Goal: Transaction & Acquisition: Book appointment/travel/reservation

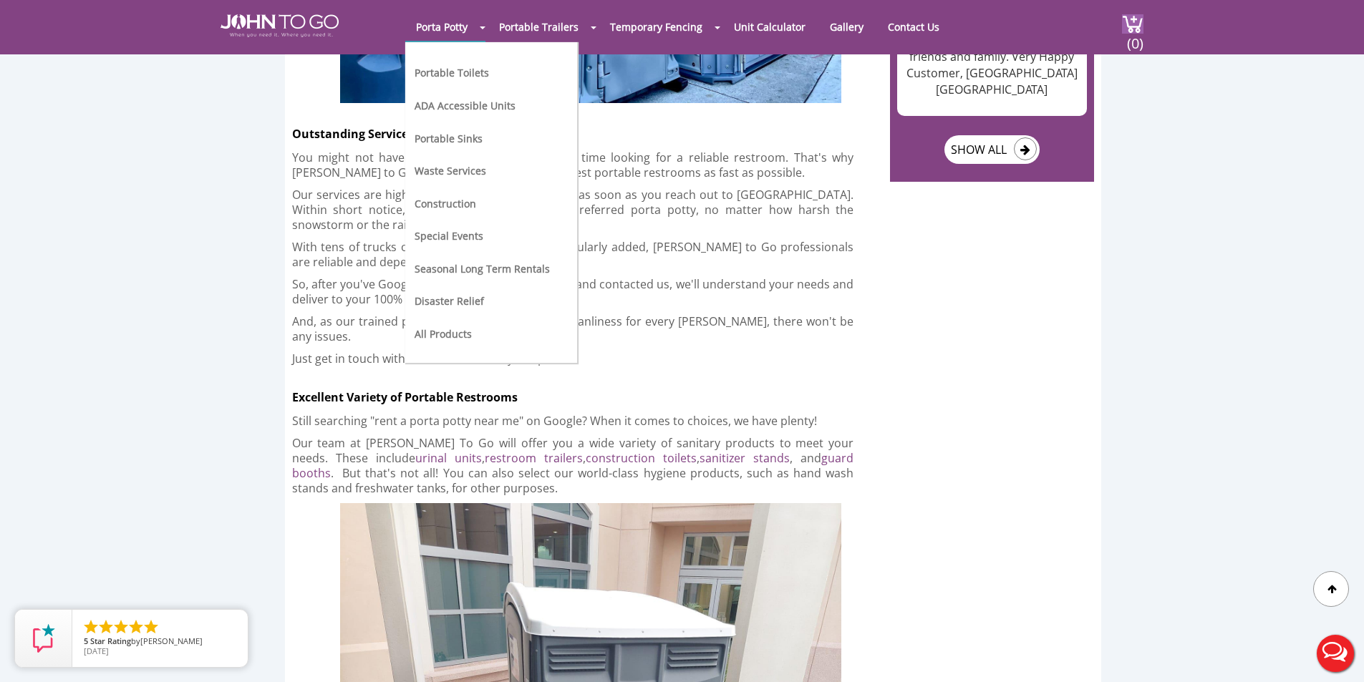
scroll to position [2434, 0]
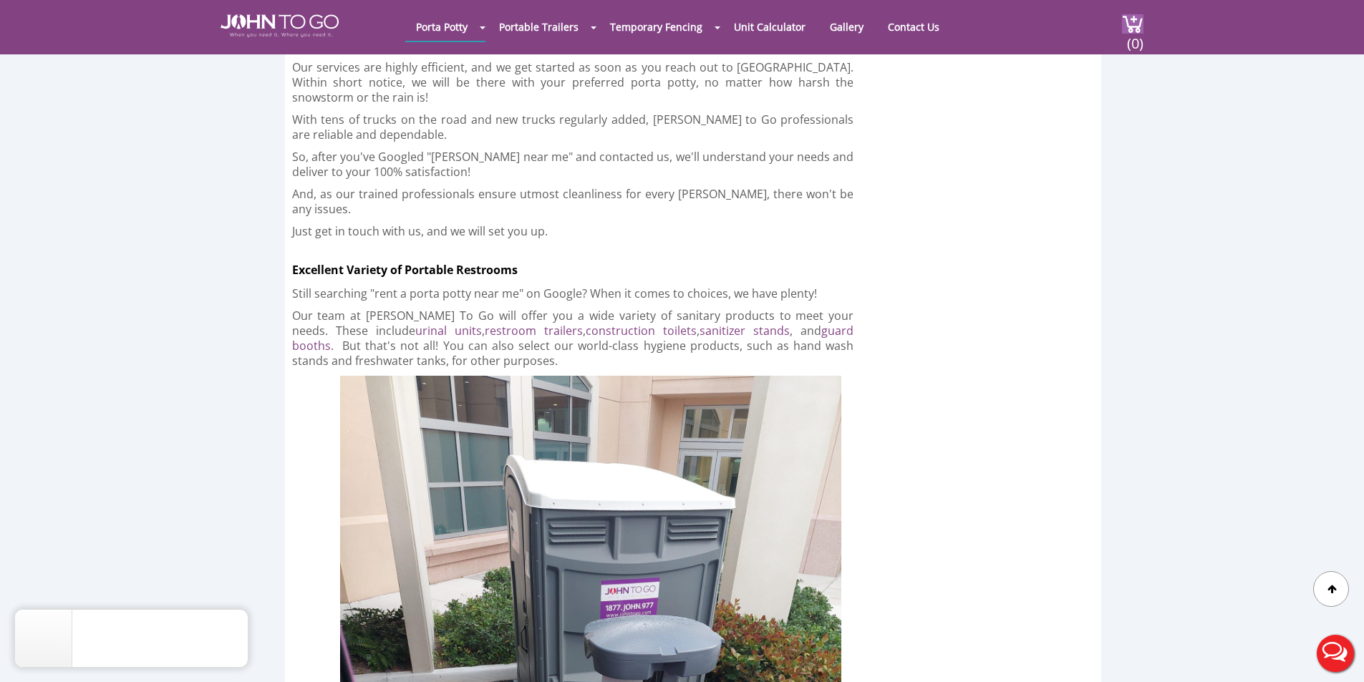
click at [663, 286] on p "Still searching "rent a porta potty near me" on Google? When it comes to choice…" at bounding box center [573, 293] width 562 height 15
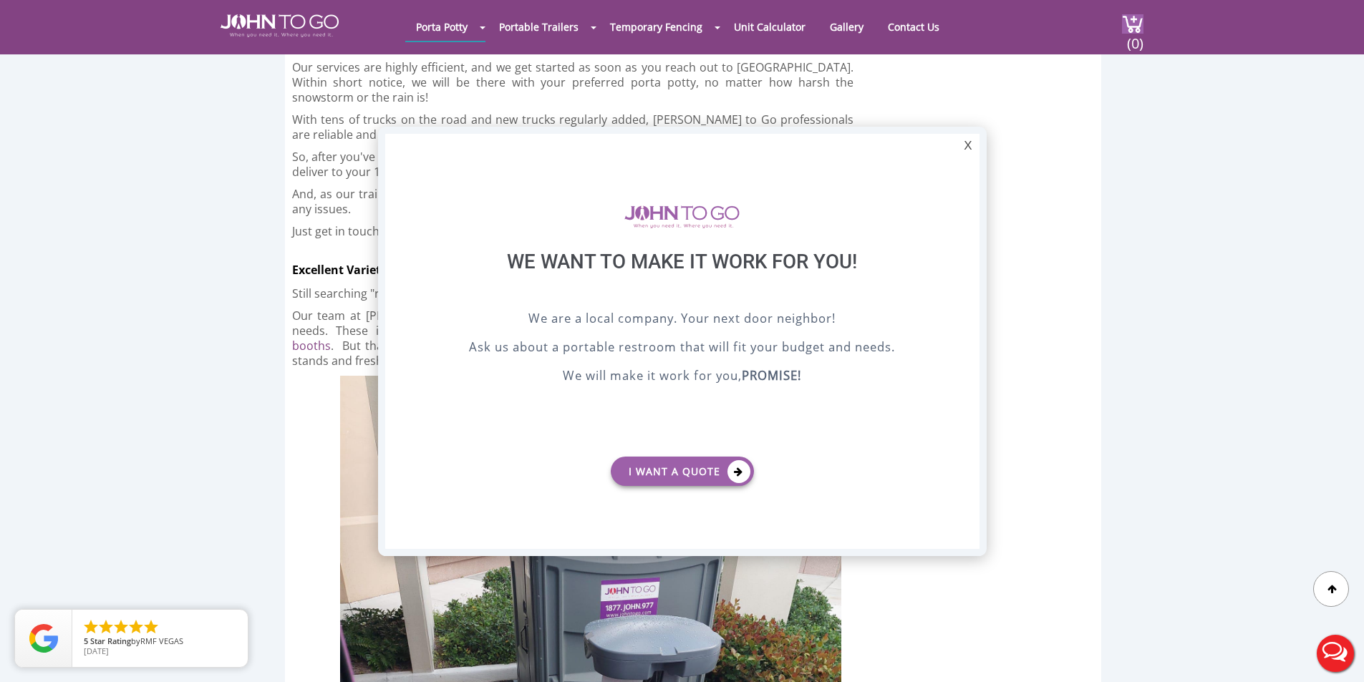
scroll to position [0, 0]
click at [970, 145] on div "X" at bounding box center [967, 146] width 22 height 24
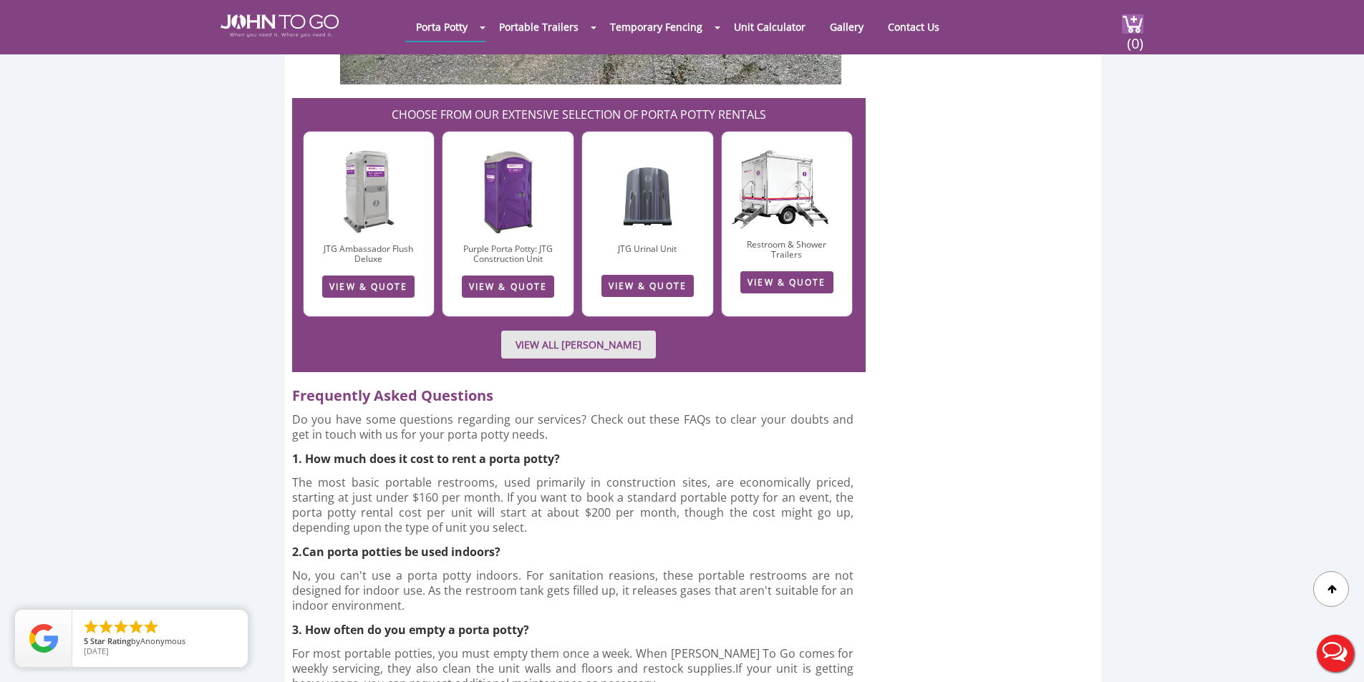
scroll to position [5512, 0]
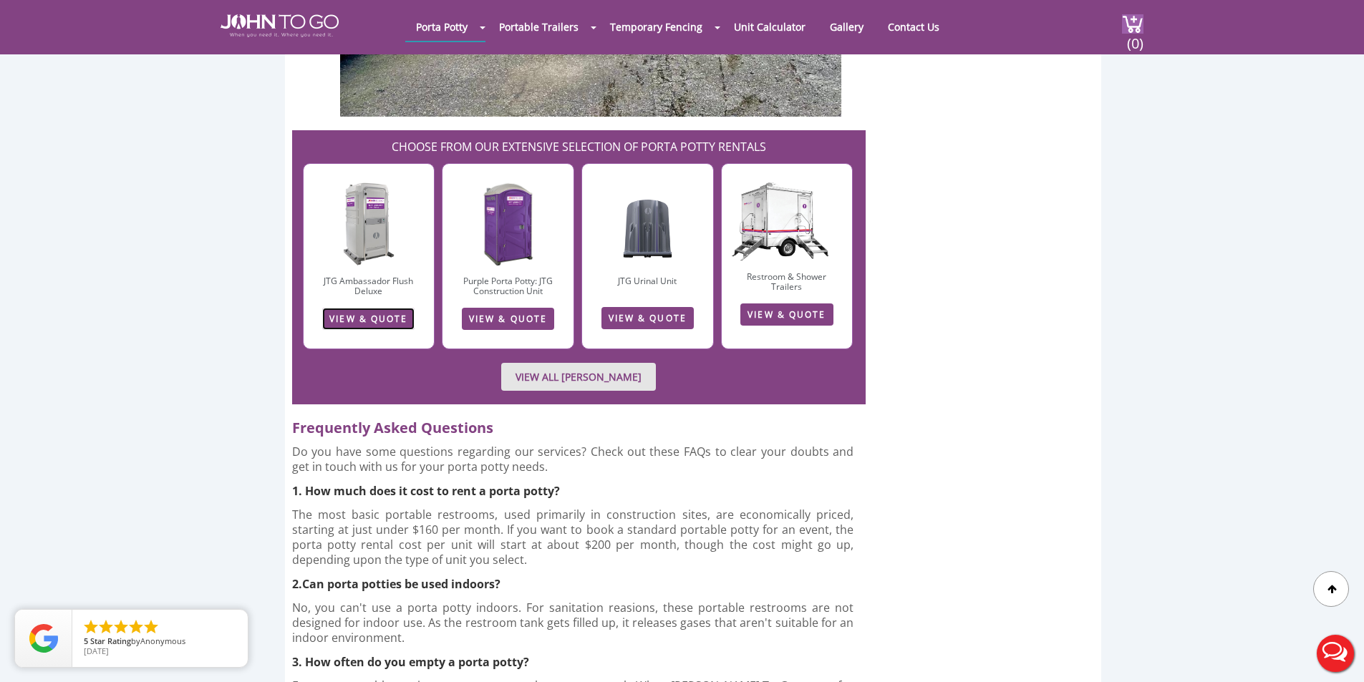
click at [370, 308] on link "VIEW & QUOTE" at bounding box center [368, 319] width 92 height 22
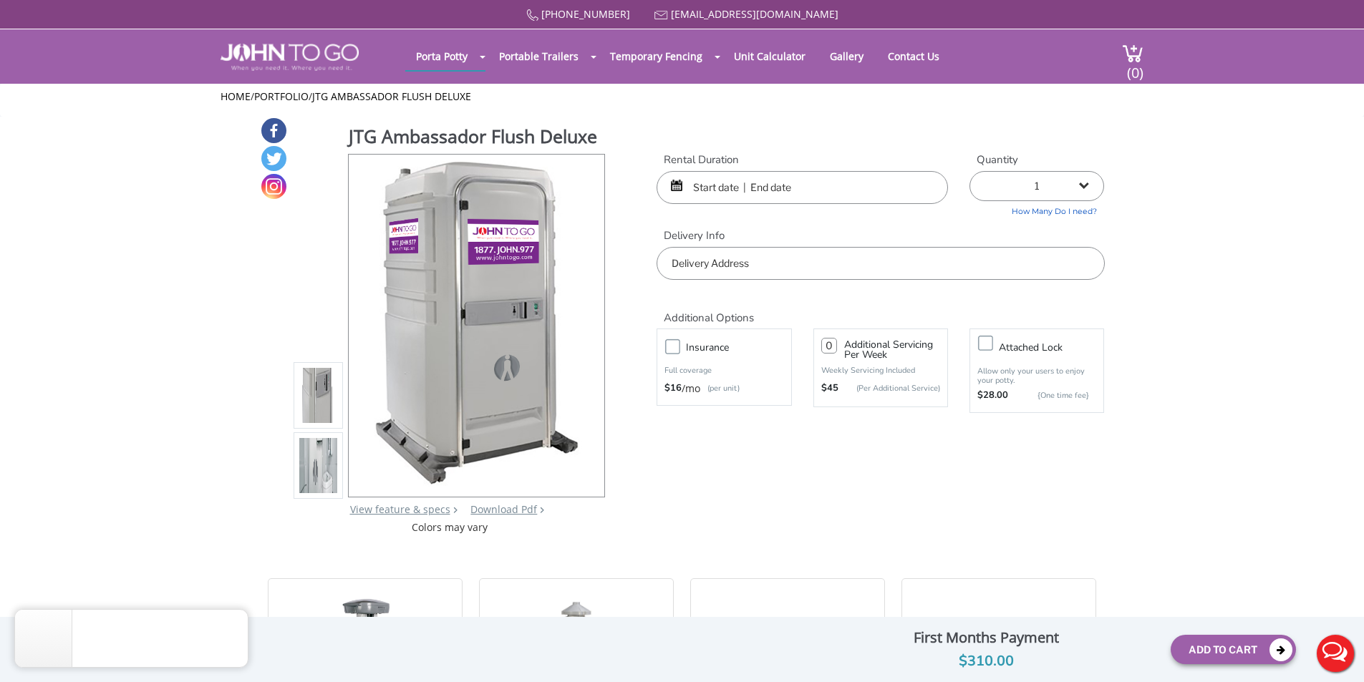
click at [785, 190] on input "text" at bounding box center [801, 187] width 291 height 33
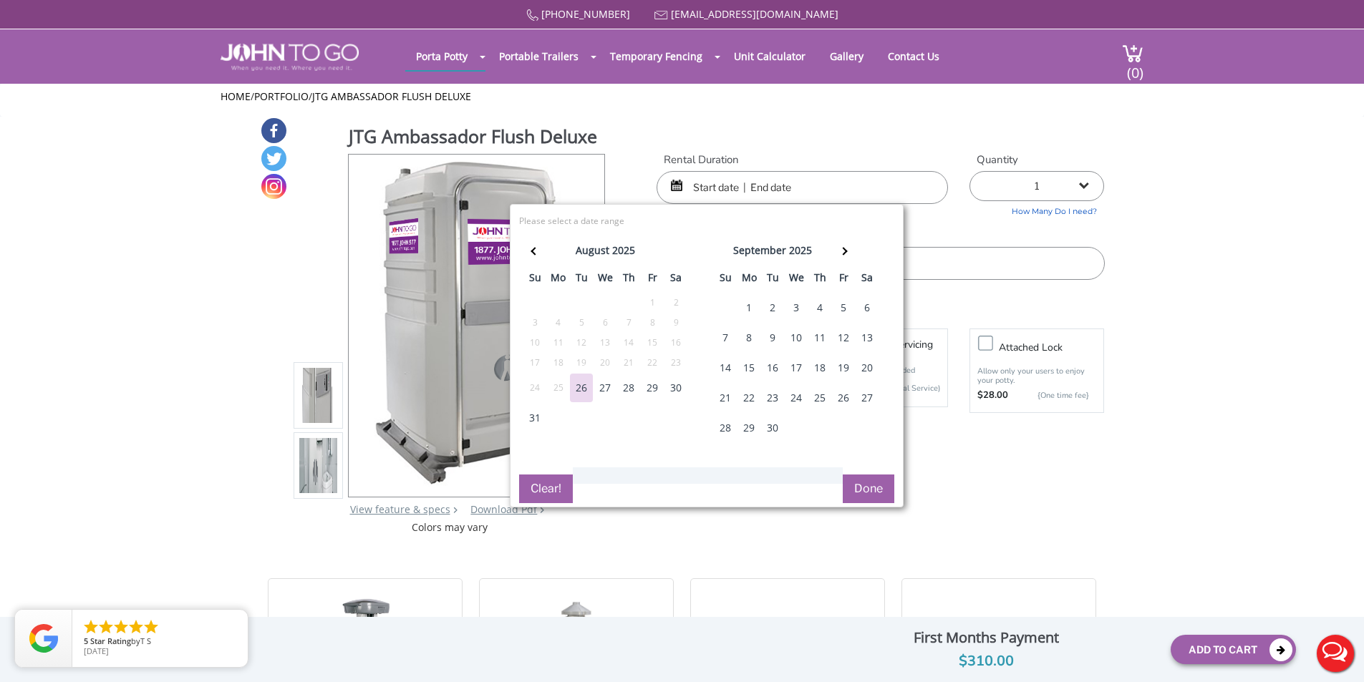
click at [754, 398] on div "22" at bounding box center [748, 398] width 23 height 29
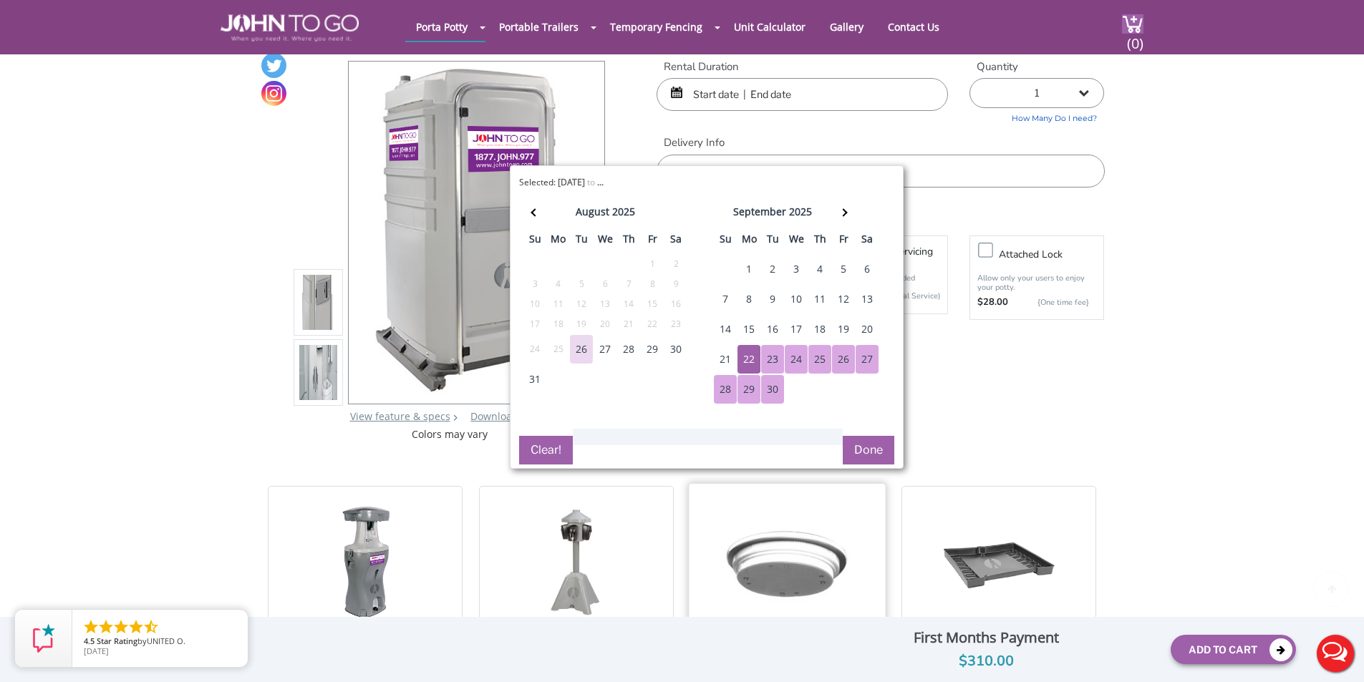
scroll to position [143, 0]
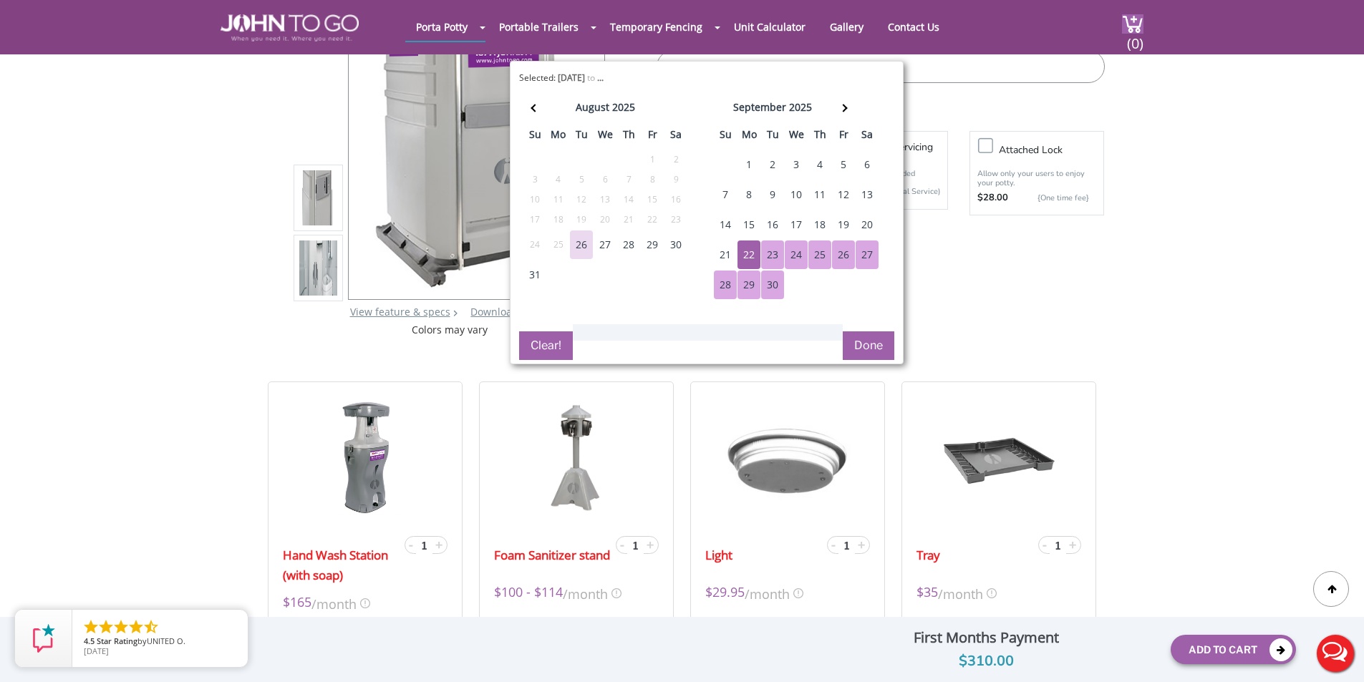
click at [769, 301] on div "august 2025 su mo tu we th fr sa 27 28 29 30 31 1 2 3 4 5 6 7 8 9 10 11 12 13 1…" at bounding box center [706, 204] width 375 height 225
click at [769, 289] on div "30" at bounding box center [772, 285] width 23 height 29
click at [771, 254] on div "23" at bounding box center [772, 255] width 23 height 29
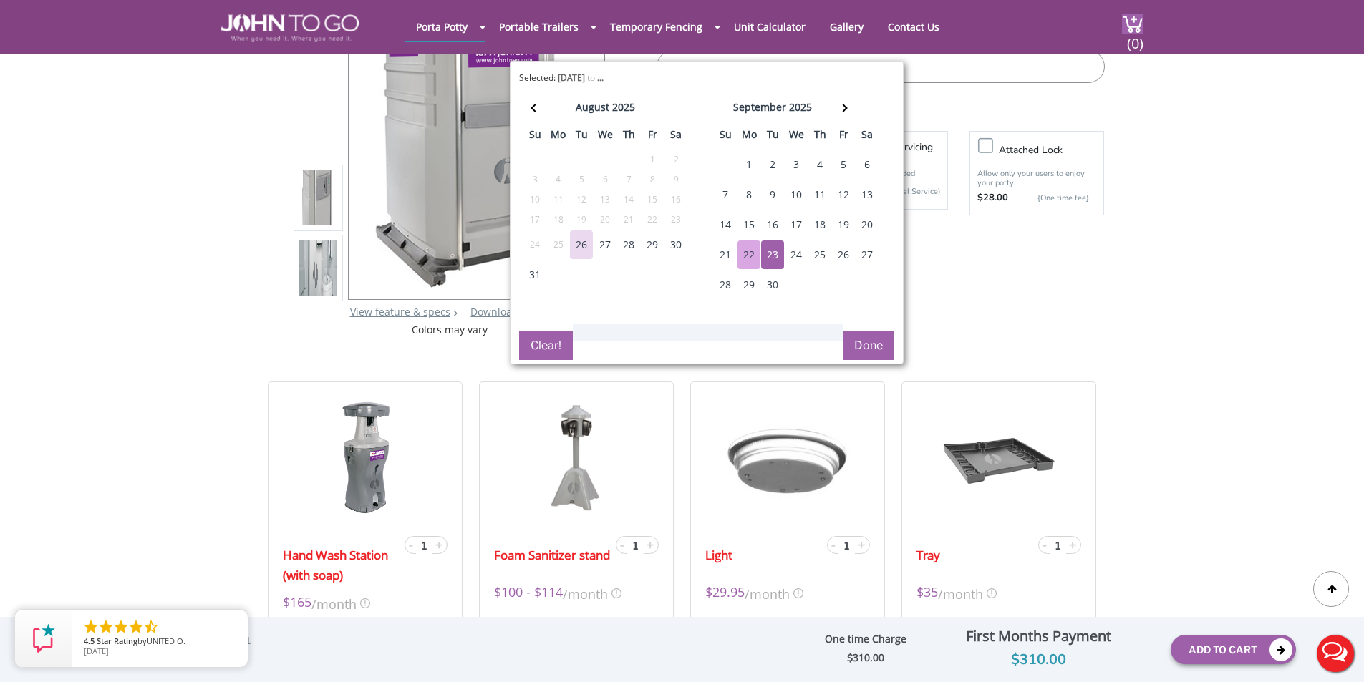
click at [750, 252] on div "22" at bounding box center [748, 255] width 23 height 29
type input "09/22/2025 to 09/23/2025"
click at [876, 349] on button "Done" at bounding box center [869, 345] width 52 height 29
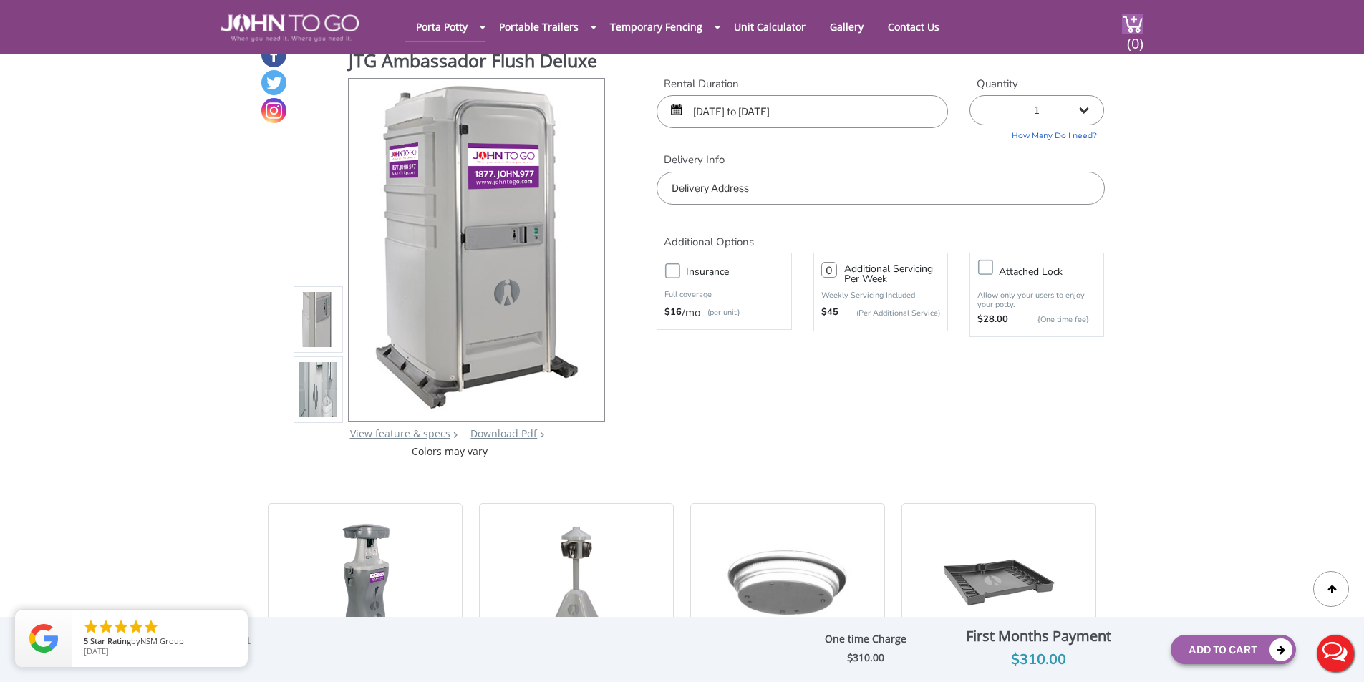
scroll to position [0, 0]
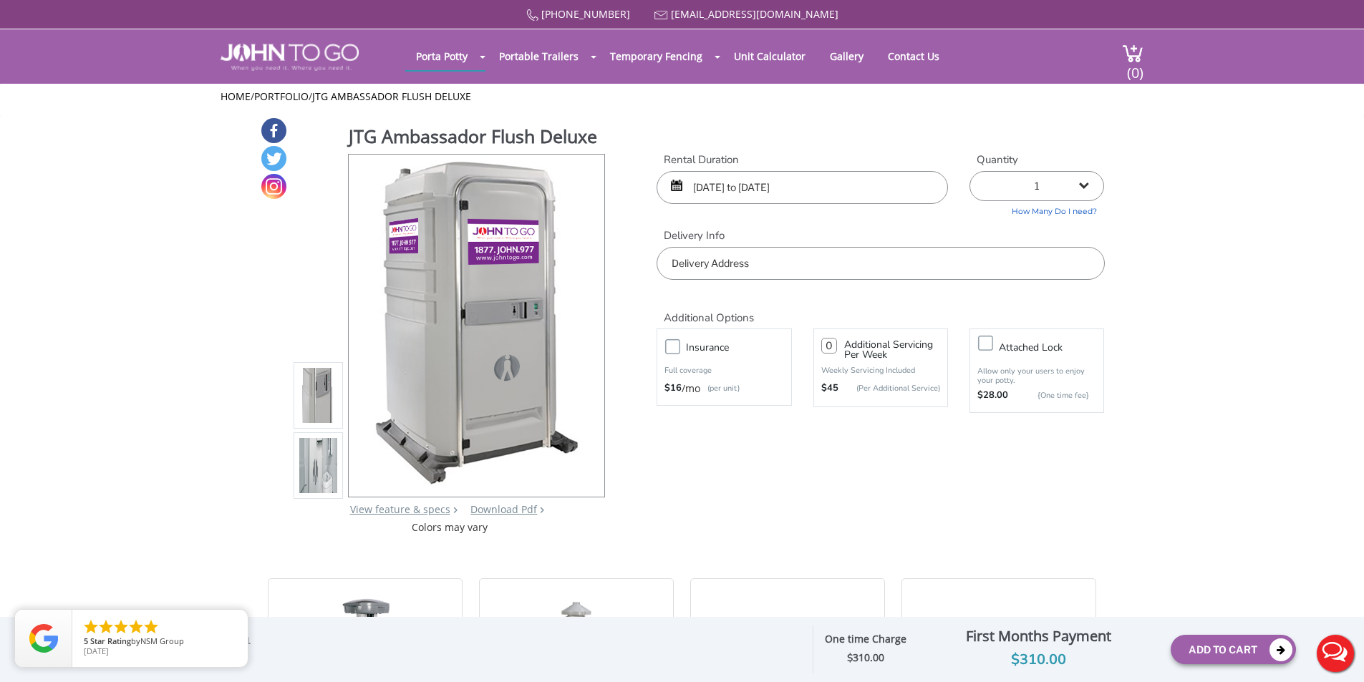
click at [772, 257] on input "text" at bounding box center [879, 263] width 447 height 33
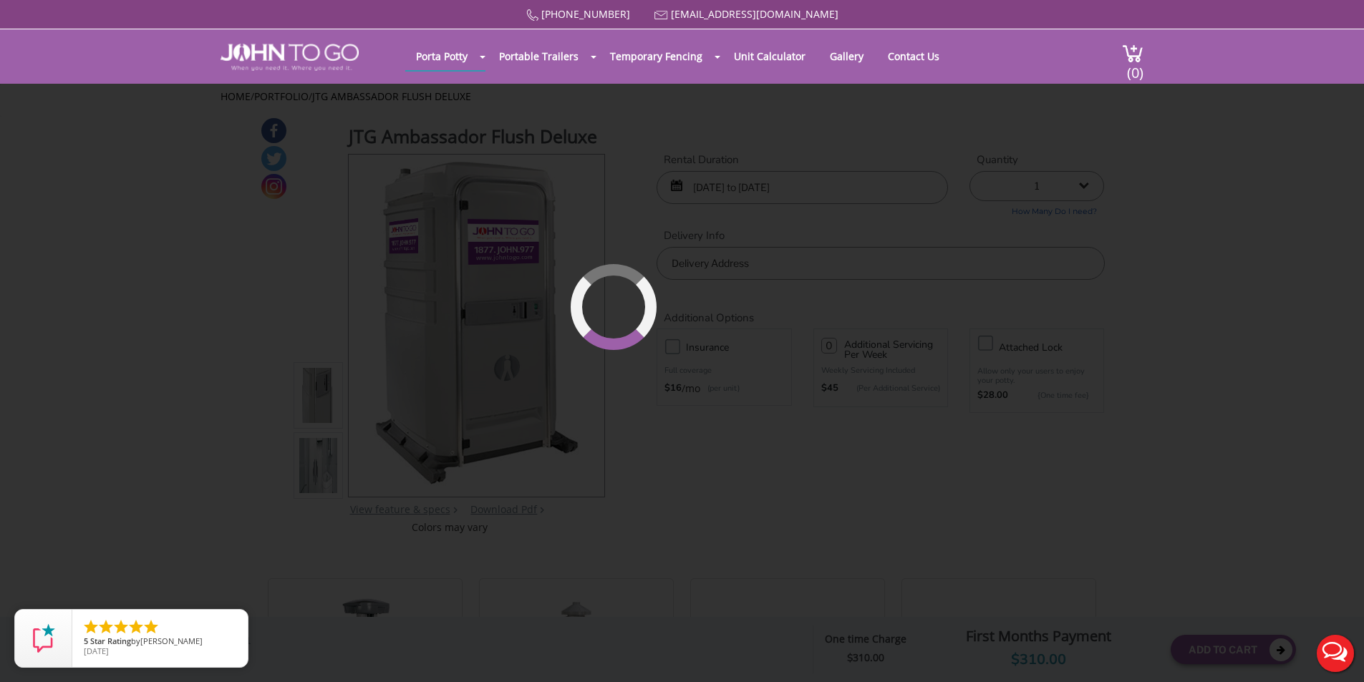
drag, startPoint x: 765, startPoint y: 319, endPoint x: 669, endPoint y: 316, distance: 96.0
click at [669, 316] on div "877 564 6977 info@johntogo.com Porta Potty Portable Toilets ADA Accessible Unit…" at bounding box center [682, 350] width 1364 height 701
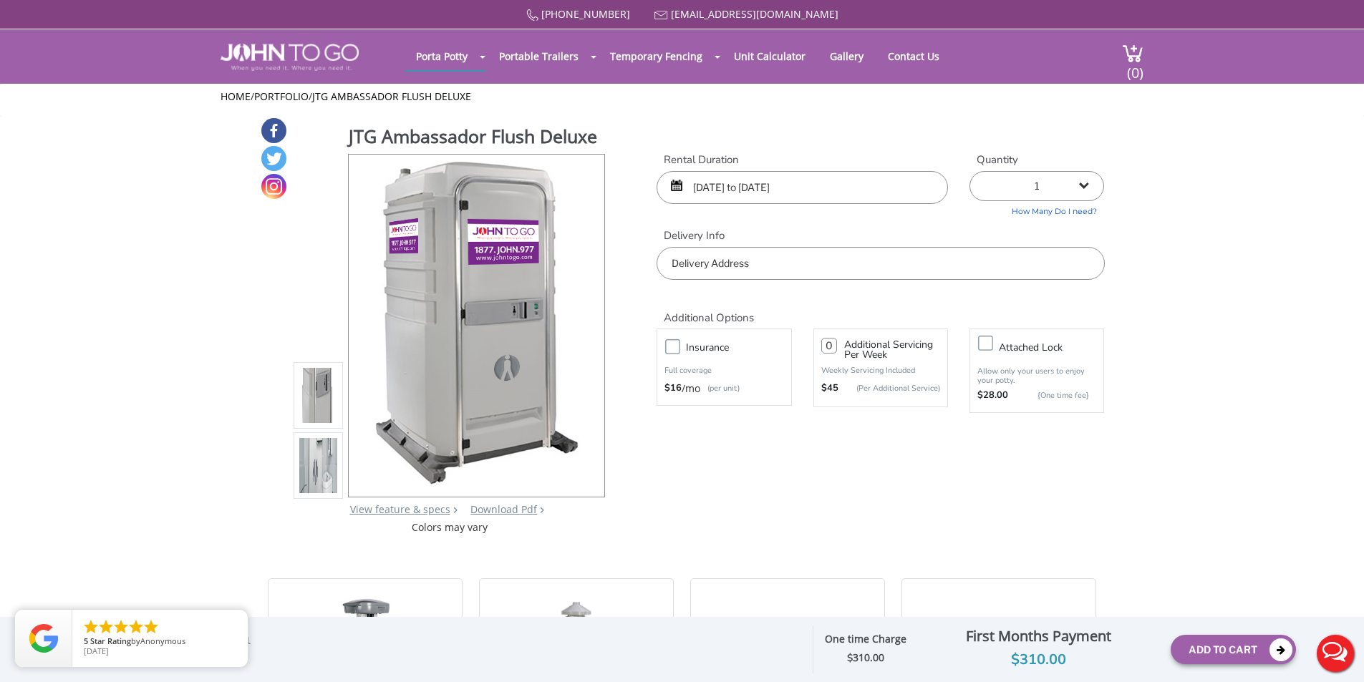
click at [731, 253] on input "text" at bounding box center [879, 263] width 447 height 33
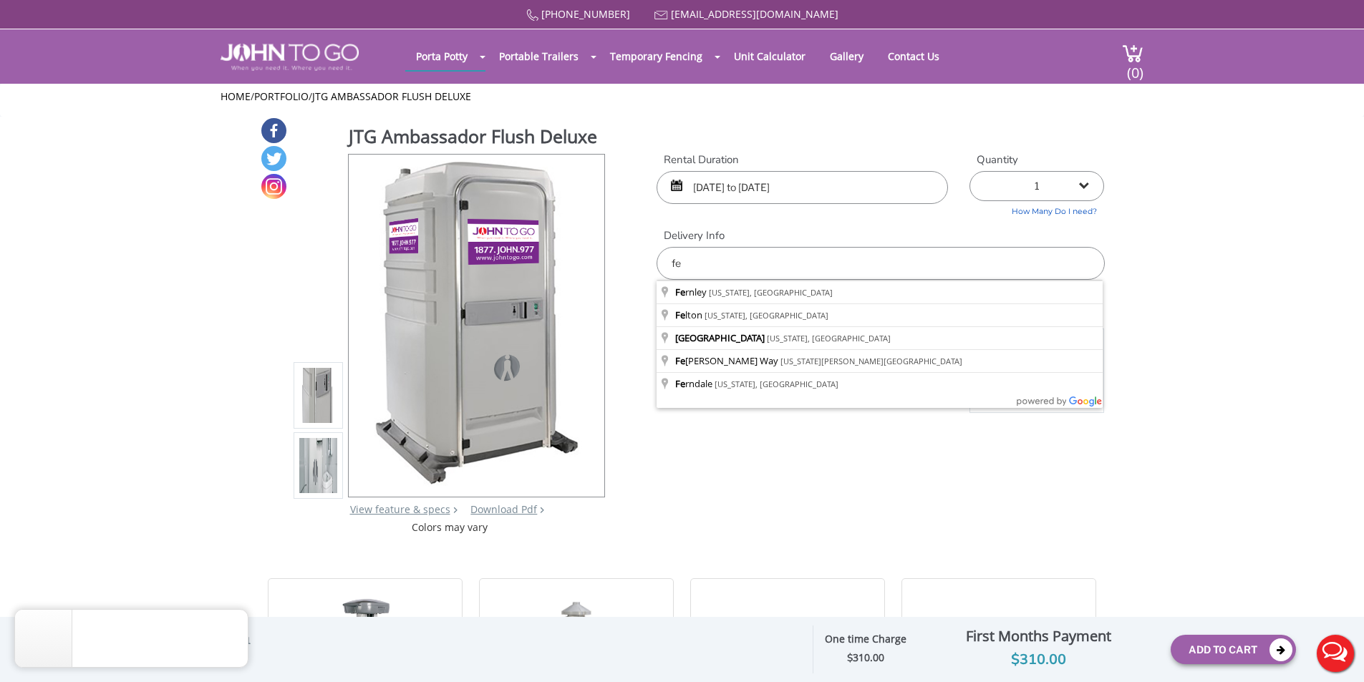
type input "f"
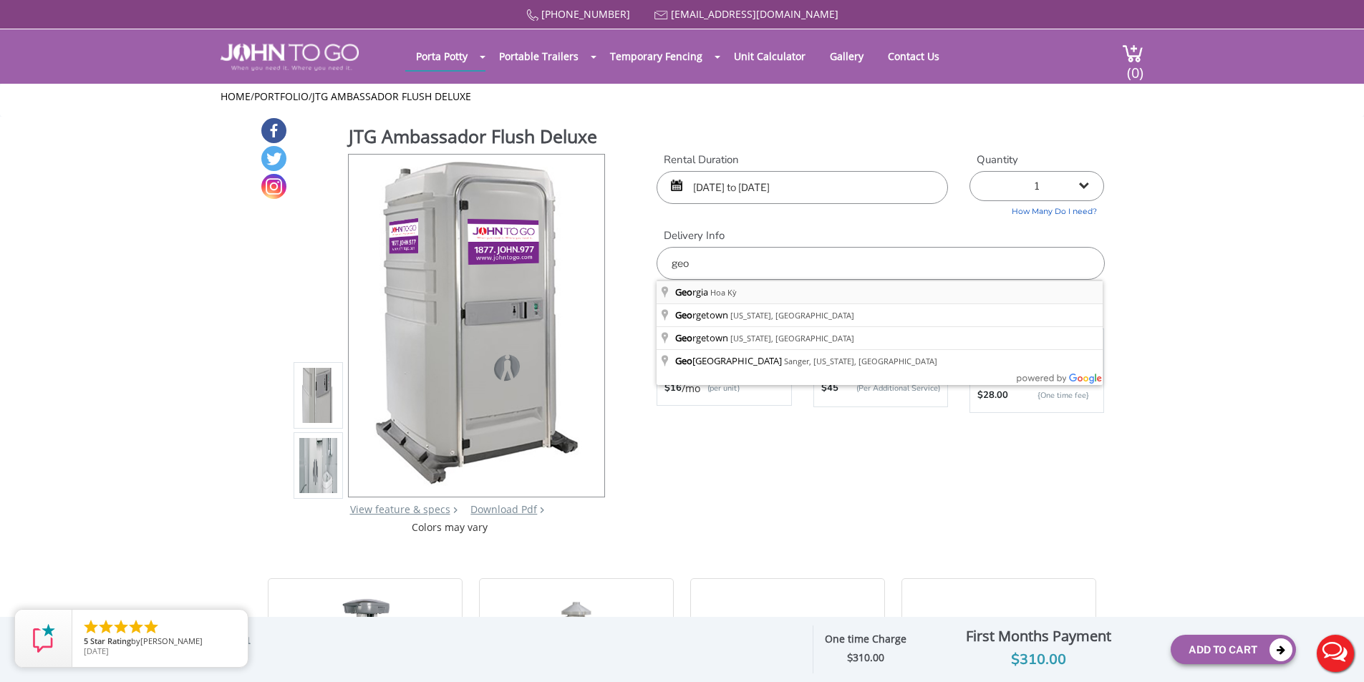
type input "Georgia, Hoa Kỳ"
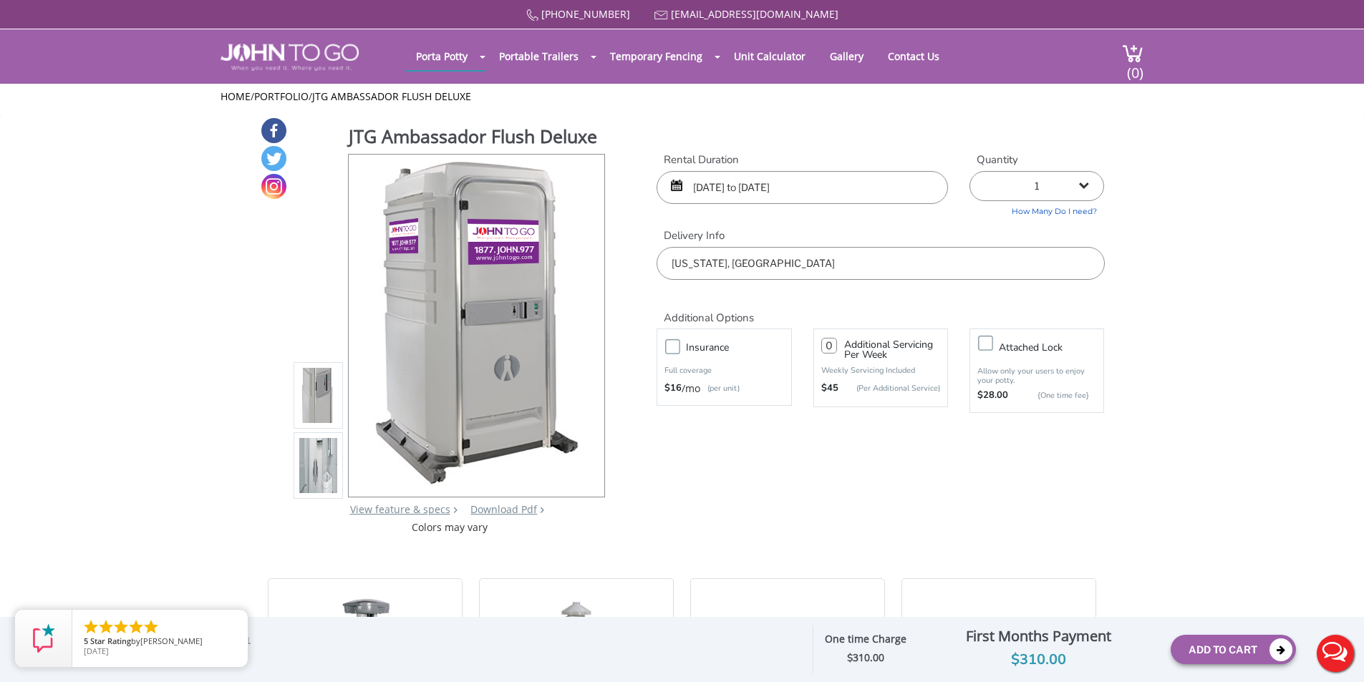
click at [679, 343] on label "Insurance" at bounding box center [738, 348] width 119 height 18
click at [0, 0] on input "Insurance" at bounding box center [0, 0] width 0 height 0
click at [679, 343] on label "Insurance" at bounding box center [738, 348] width 119 height 18
click at [0, 0] on input "Insurance" at bounding box center [0, 0] width 0 height 0
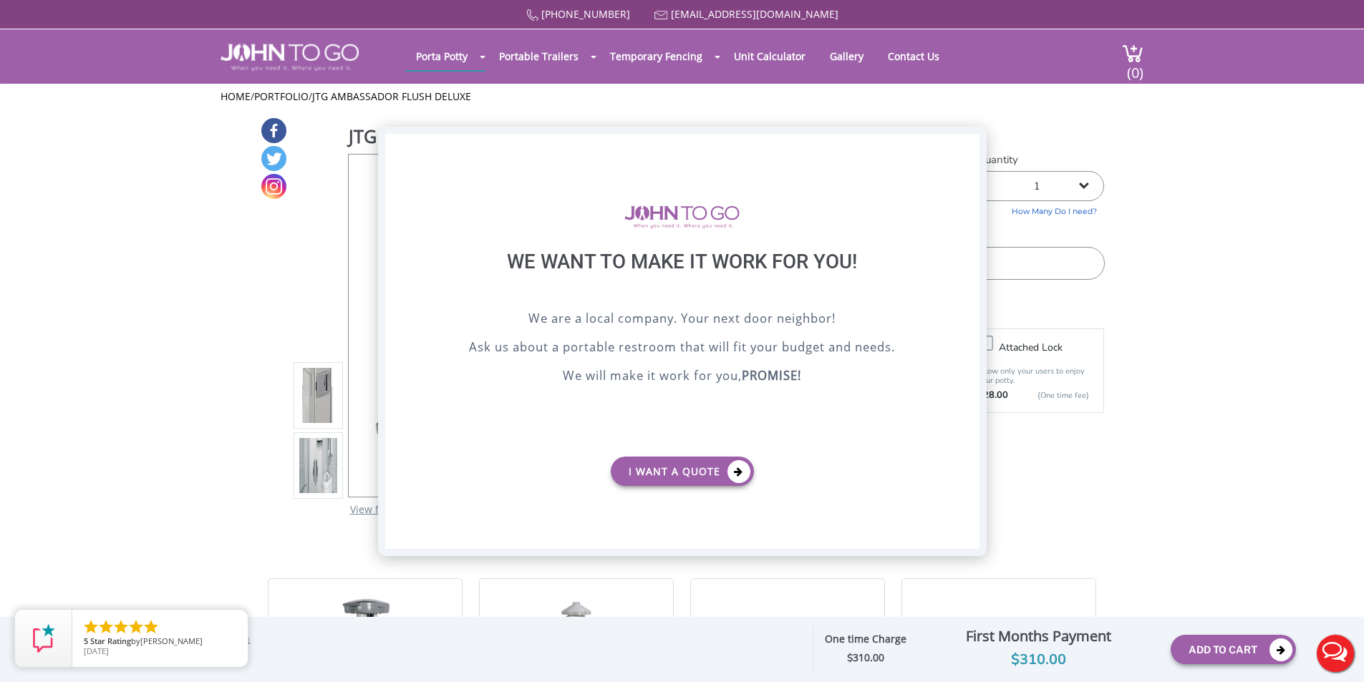
click at [969, 145] on div "X" at bounding box center [967, 146] width 22 height 24
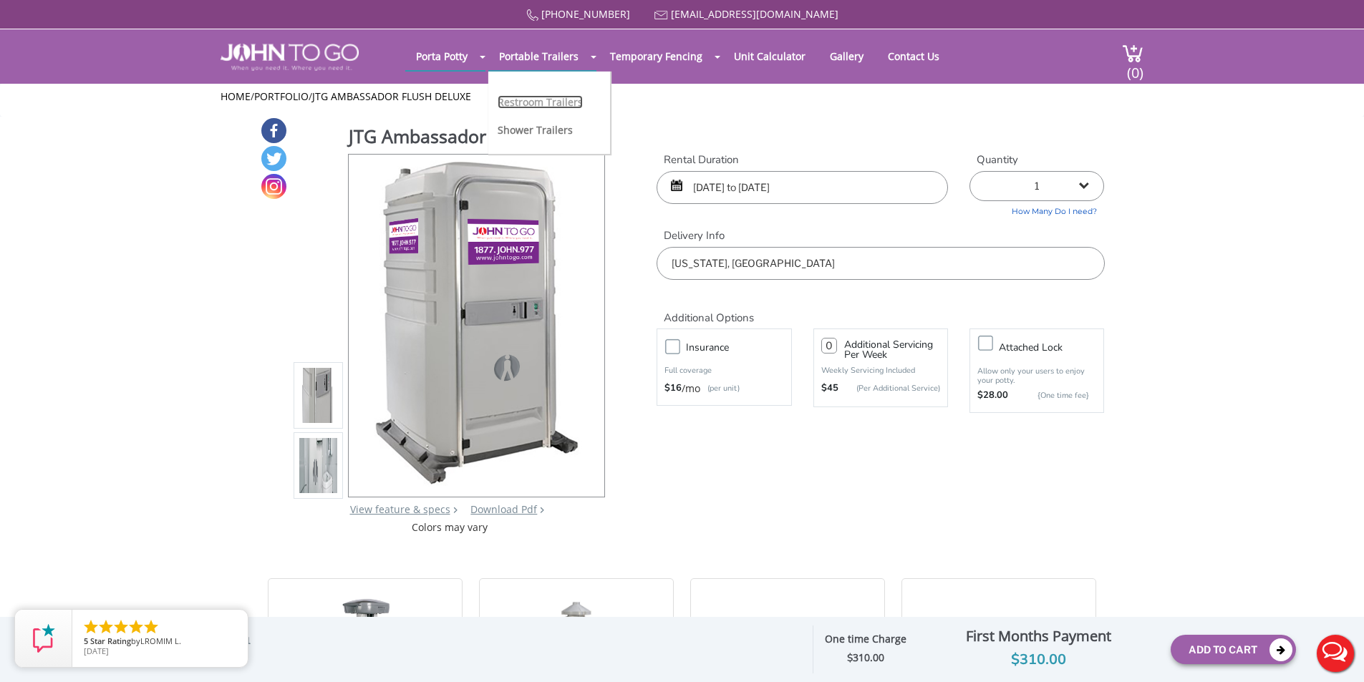
click at [542, 105] on link "Restroom Trailers" at bounding box center [539, 102] width 85 height 14
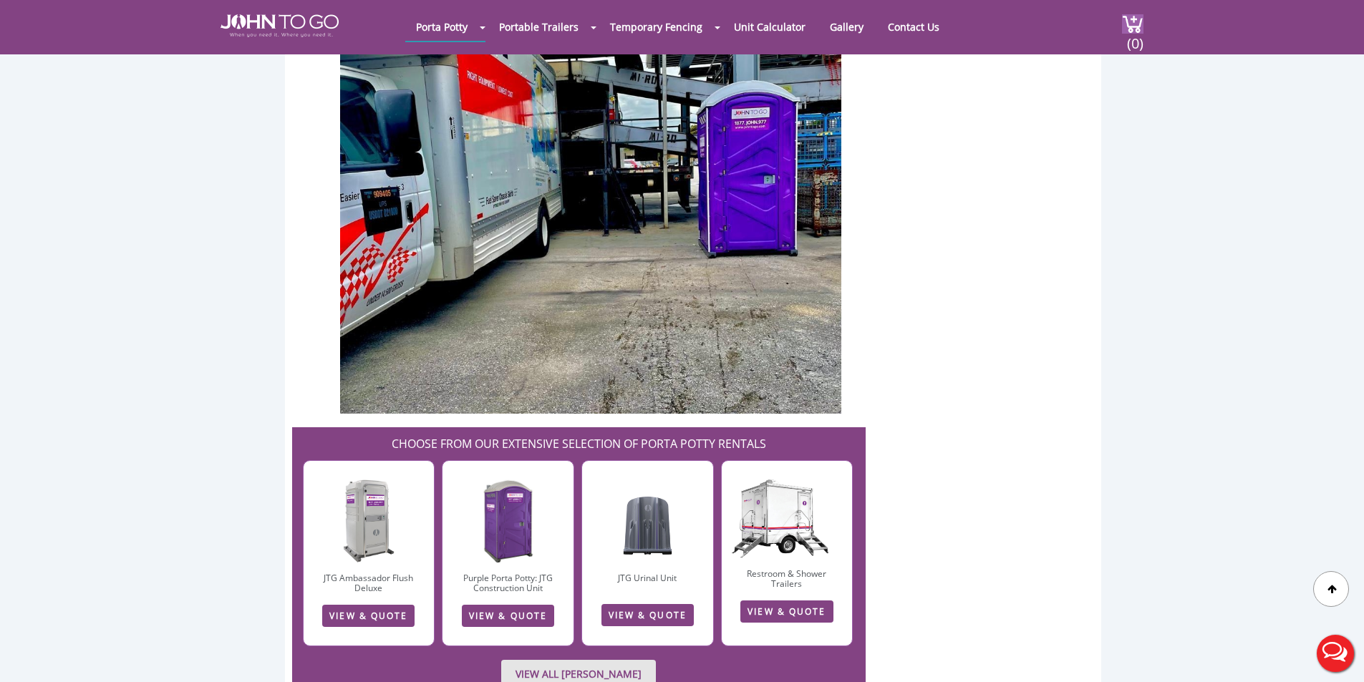
scroll to position [5512, 0]
